Goal: Use online tool/utility

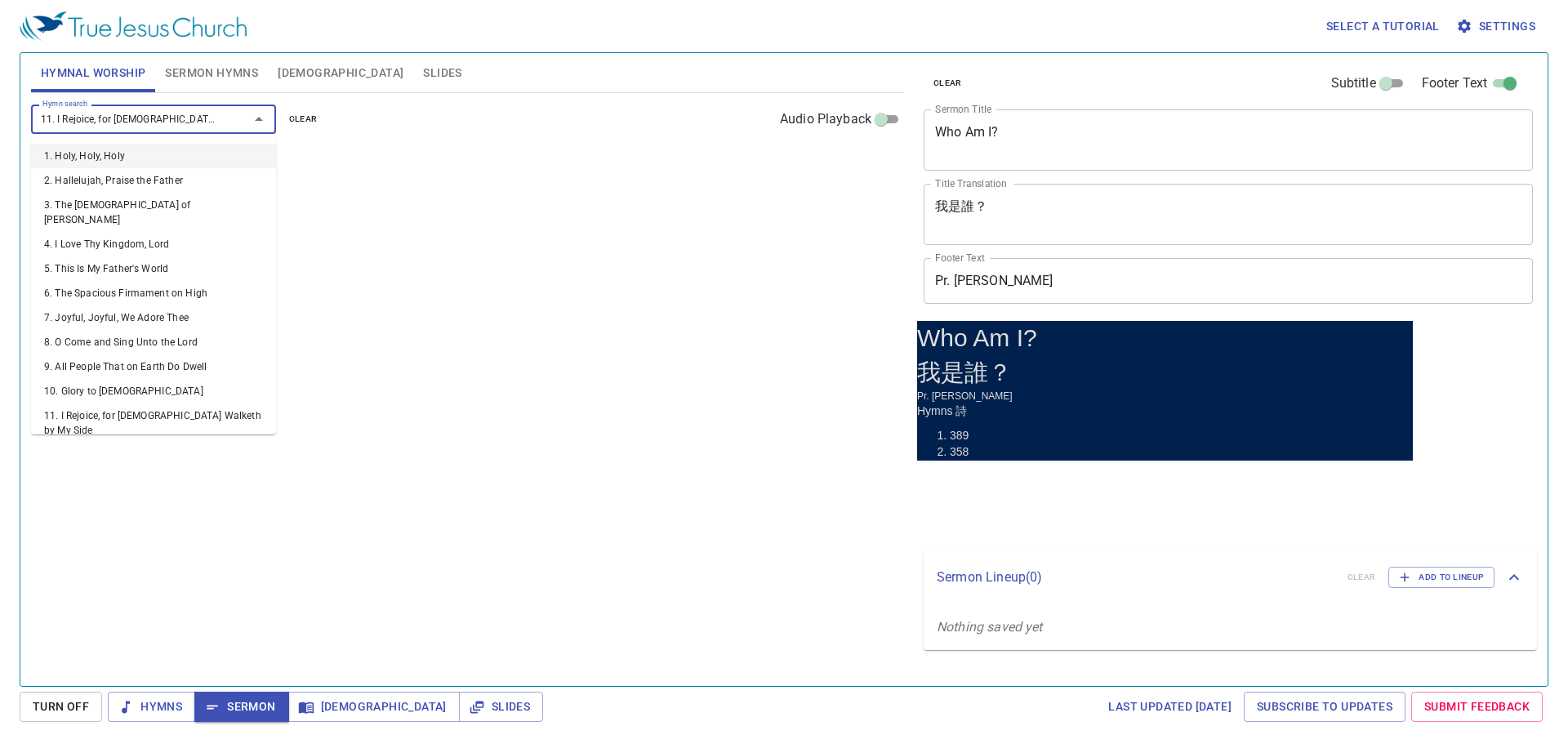
type input "11. I Rejoice, for Jesus Walketh by My Side18"
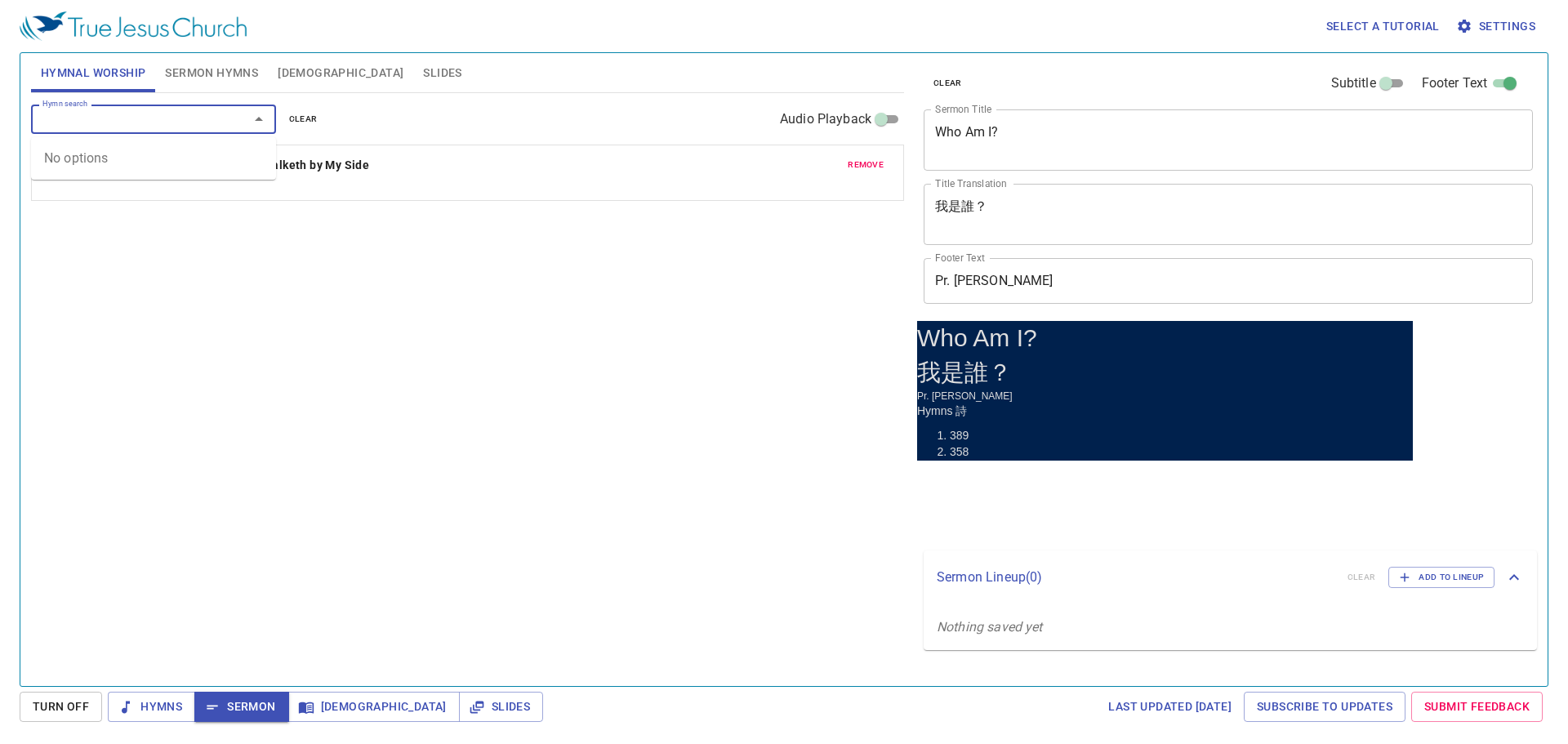
type input "8"
